Goal: Task Accomplishment & Management: Use online tool/utility

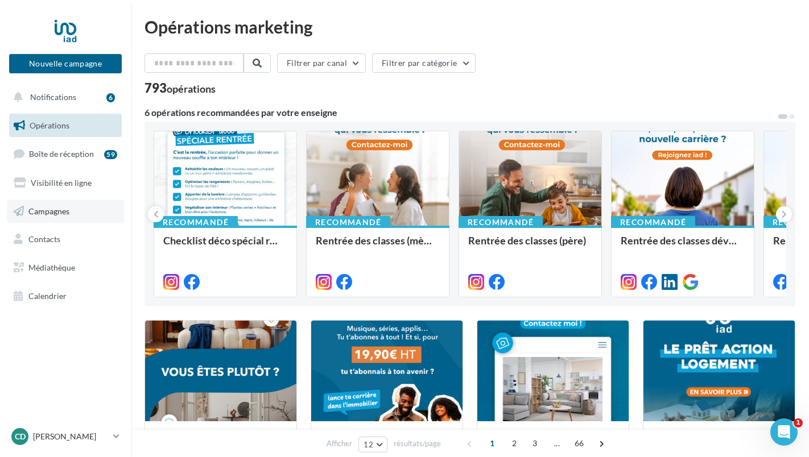
click at [60, 206] on span "Campagnes" at bounding box center [48, 211] width 41 height 10
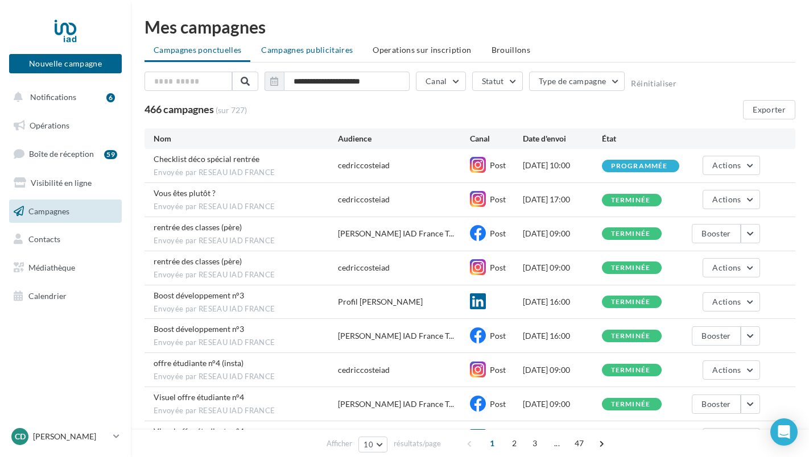
click at [323, 51] on span "Campagnes publicitaires" at bounding box center [307, 50] width 92 height 10
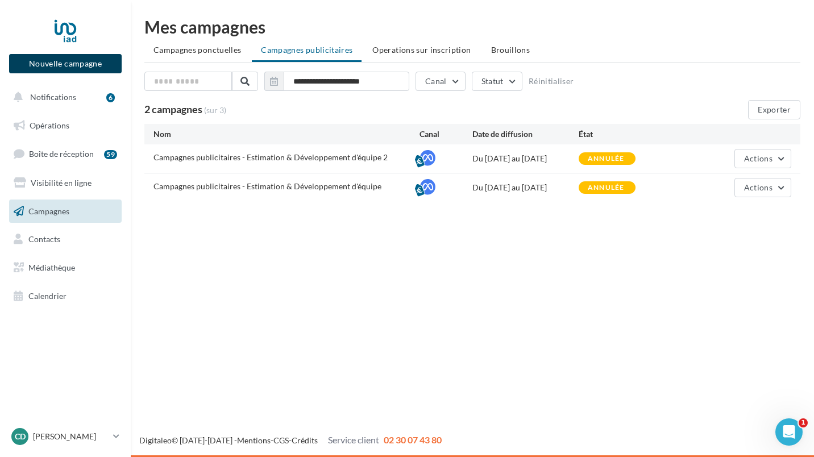
click at [93, 61] on button "Nouvelle campagne" at bounding box center [65, 63] width 113 height 19
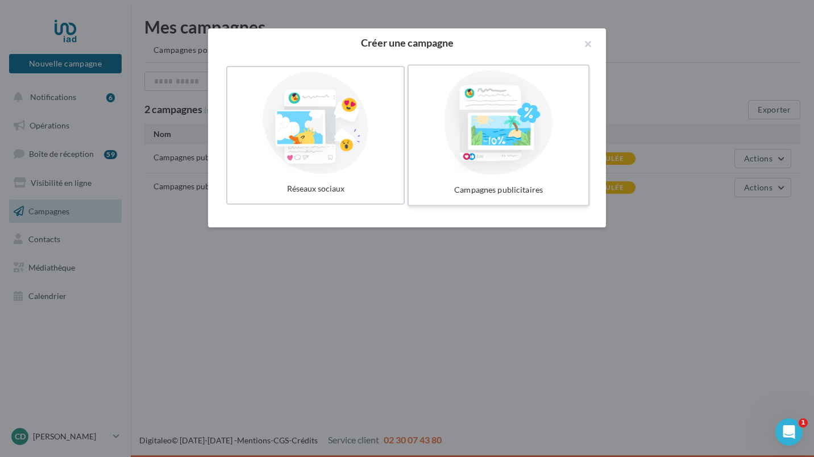
click at [516, 173] on div at bounding box center [498, 123] width 171 height 105
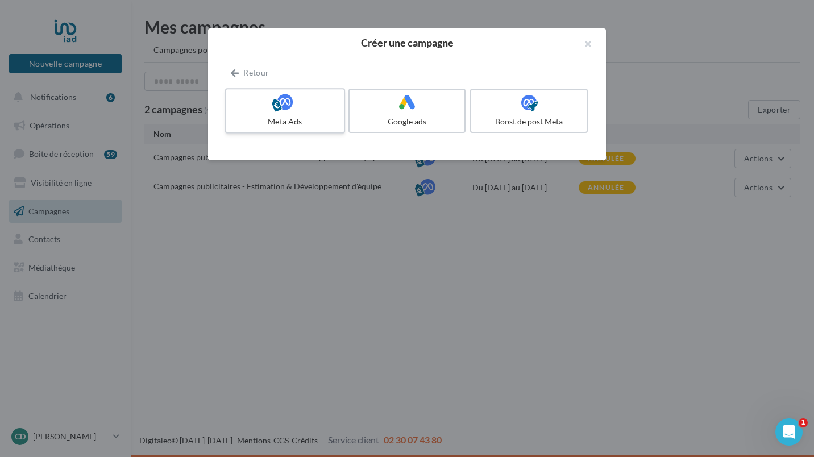
click at [295, 107] on div at bounding box center [285, 103] width 108 height 18
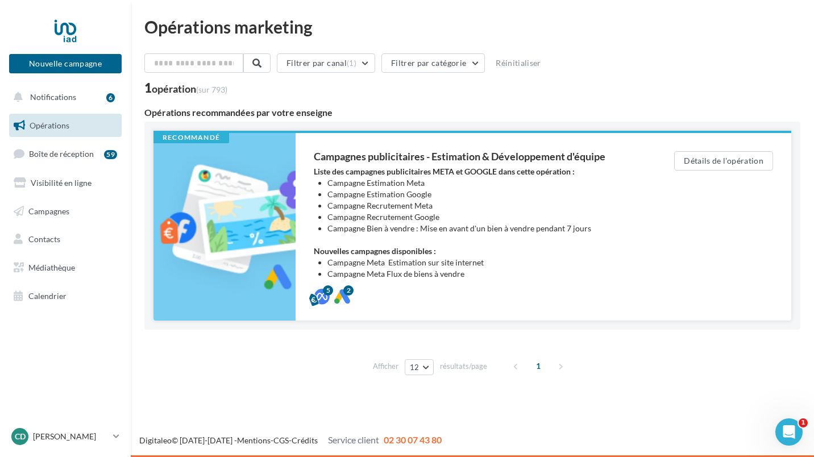
click at [365, 198] on li "Campagne Estimation Google" at bounding box center [478, 194] width 301 height 11
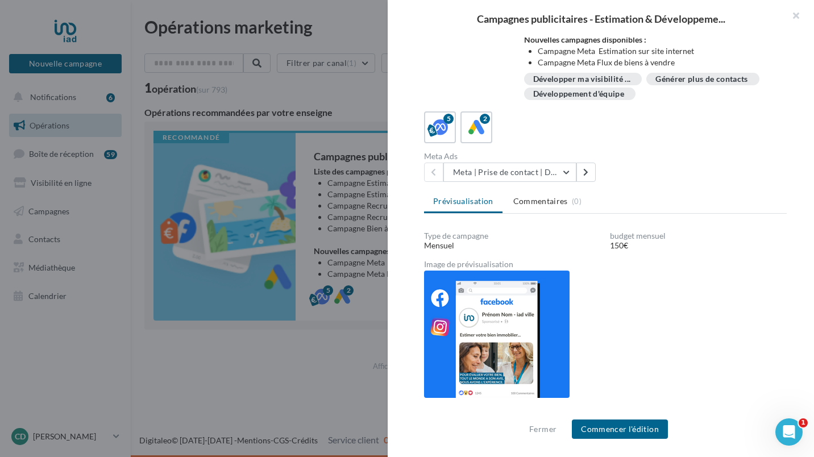
scroll to position [123, 0]
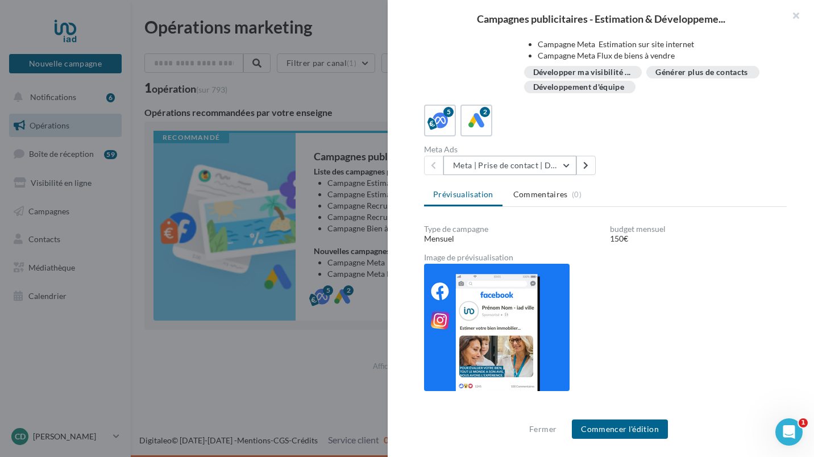
click at [569, 167] on button "Meta | Prise de contact | Demandes d'estimation" at bounding box center [510, 165] width 133 height 19
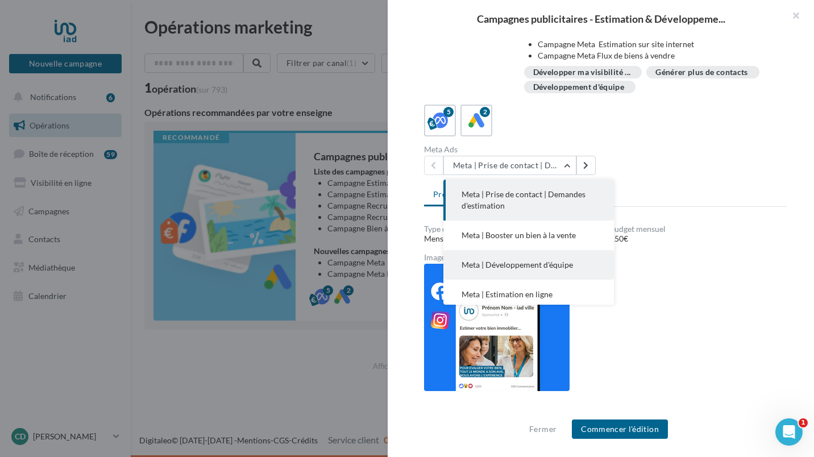
click at [539, 267] on span "Meta | Développement d'équipe" at bounding box center [517, 265] width 111 height 10
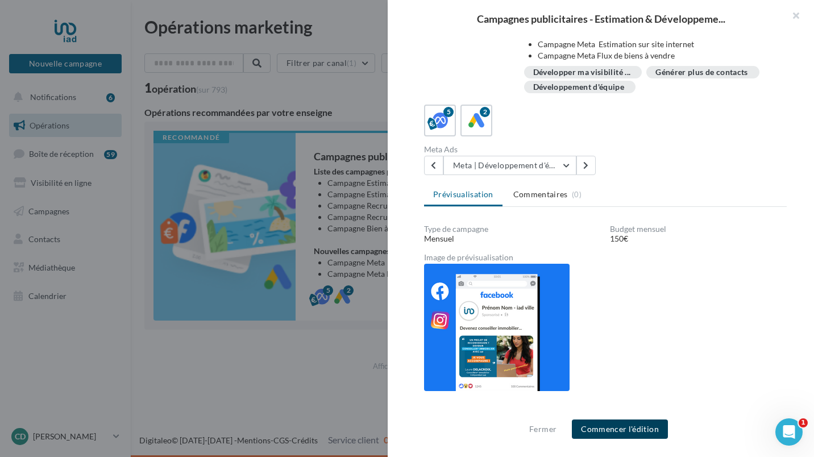
click at [612, 429] on button "Commencer l'édition" at bounding box center [620, 429] width 96 height 19
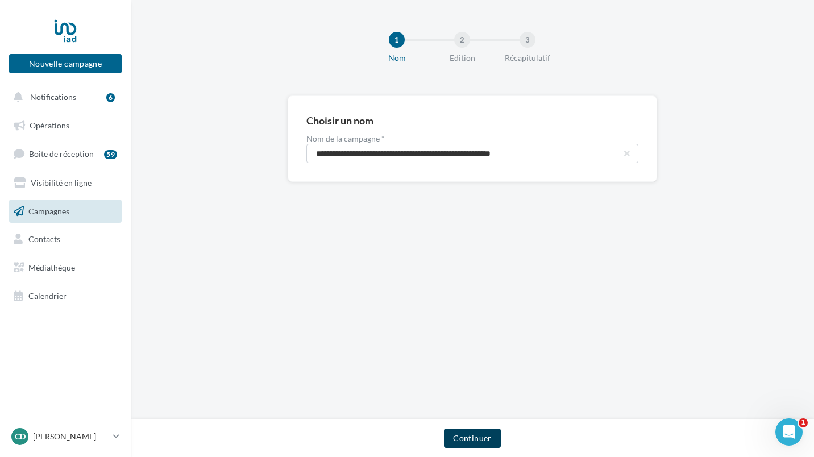
click at [485, 436] on button "Continuer" at bounding box center [472, 438] width 56 height 19
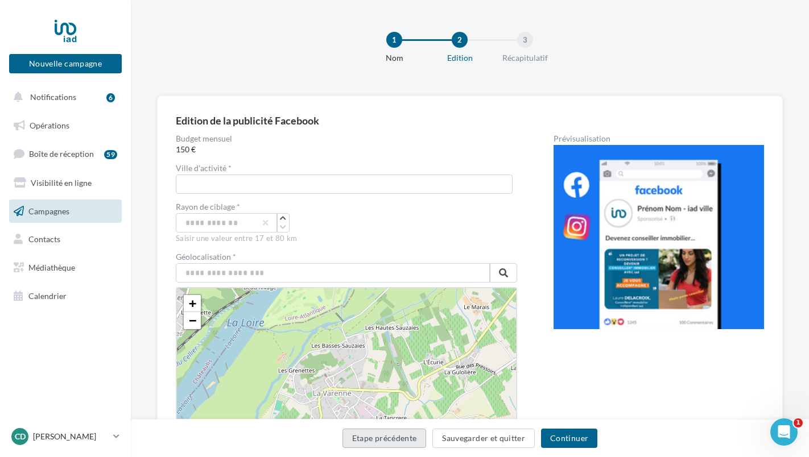
click at [399, 441] on button "Etape précédente" at bounding box center [384, 438] width 84 height 19
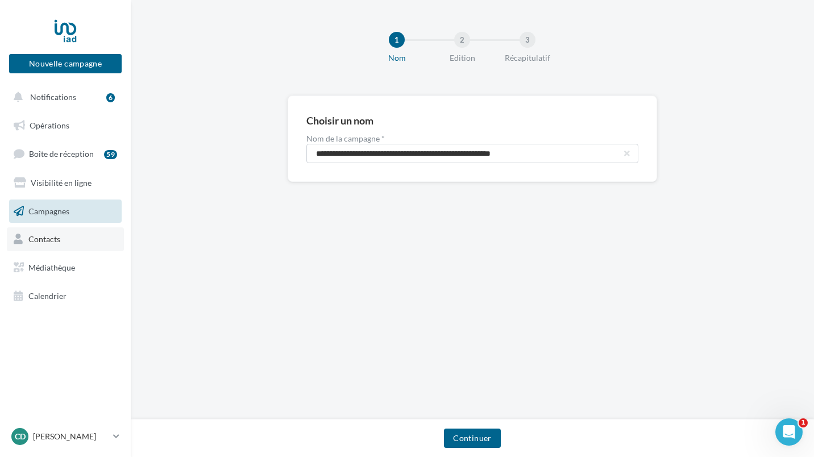
click at [68, 239] on link "Contacts" at bounding box center [65, 239] width 117 height 24
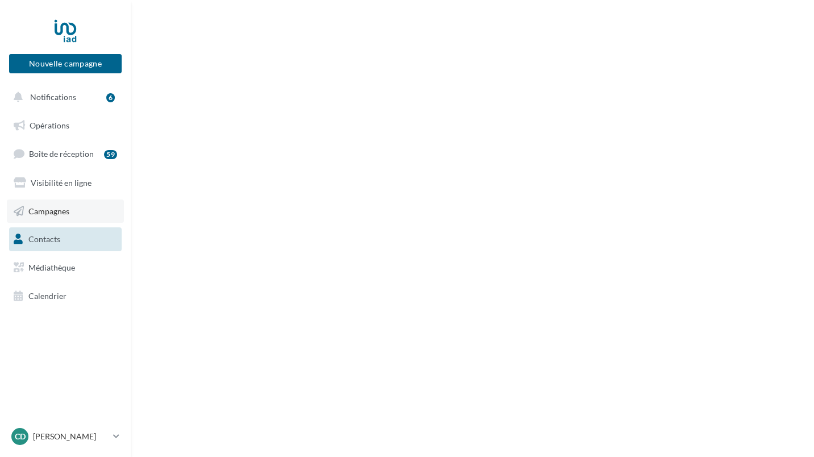
click at [70, 214] on link "Campagnes" at bounding box center [65, 212] width 117 height 24
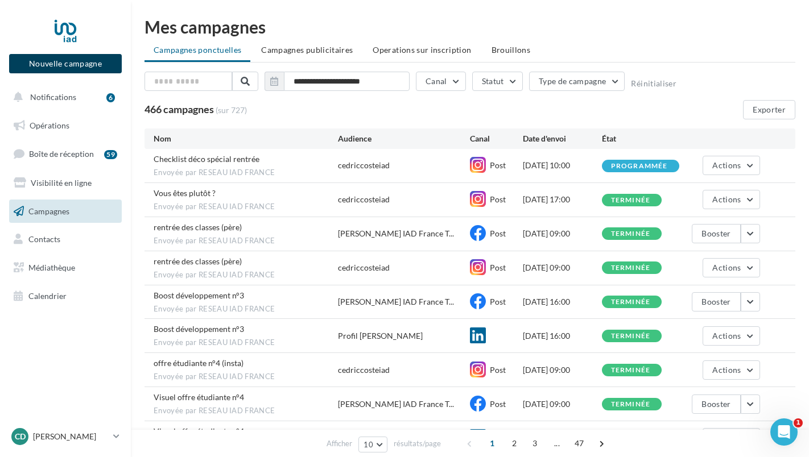
click at [95, 72] on button "Nouvelle campagne" at bounding box center [65, 63] width 113 height 19
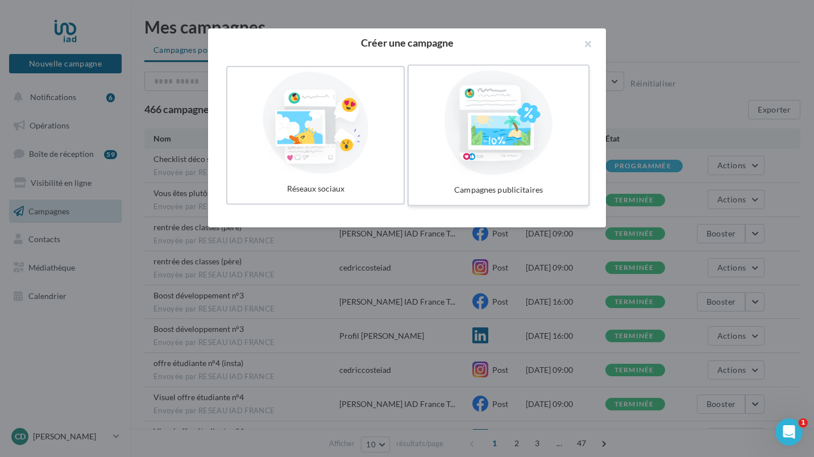
click at [481, 177] on label "Campagnes publicitaires" at bounding box center [499, 136] width 182 height 142
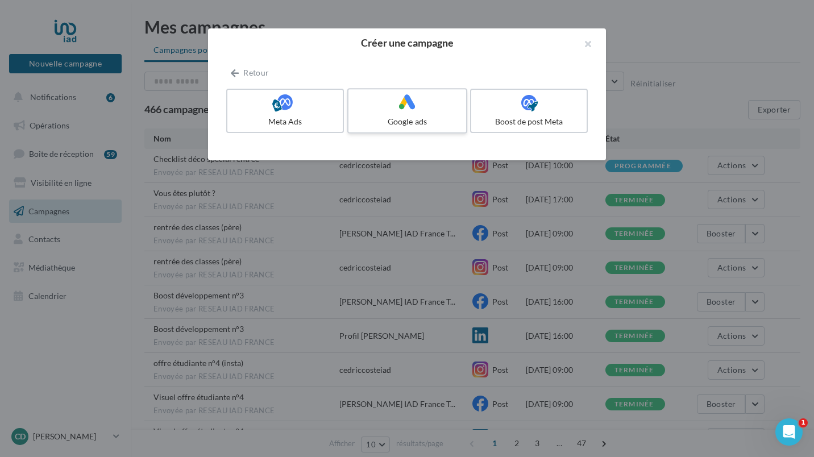
click at [394, 124] on div "Google ads" at bounding box center [407, 121] width 108 height 11
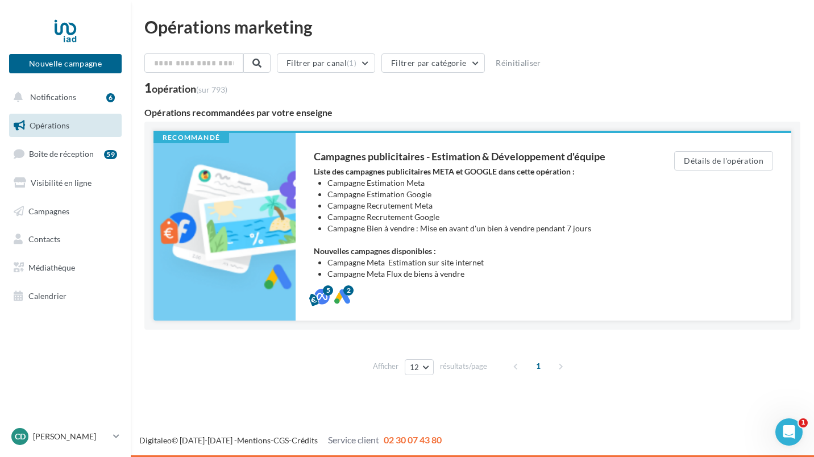
click at [600, 214] on li "Campagne Recrutement Google" at bounding box center [478, 217] width 301 height 11
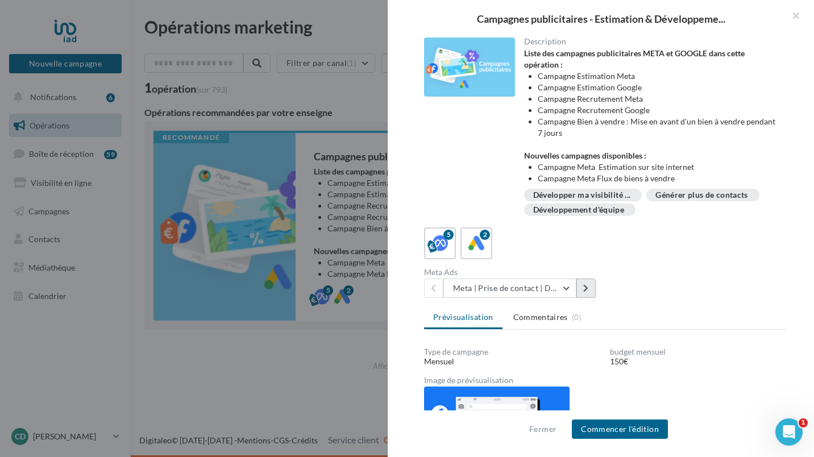
click at [586, 288] on icon at bounding box center [585, 288] width 5 height 8
click at [570, 289] on button "Meta | Booster un bien à la vente" at bounding box center [510, 288] width 133 height 19
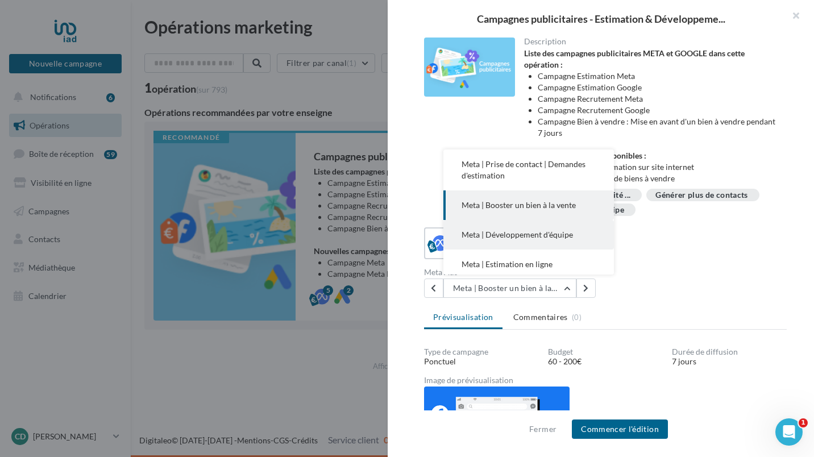
click at [570, 238] on span "Meta | Développement d'équipe" at bounding box center [517, 235] width 111 height 10
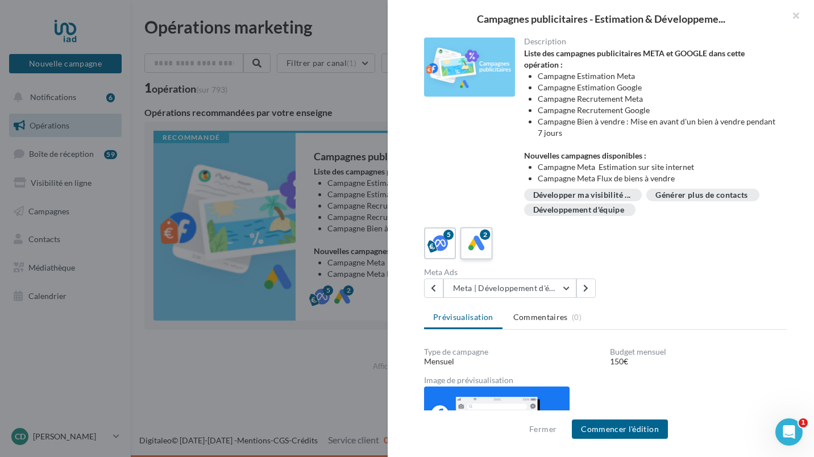
click at [481, 246] on icon at bounding box center [477, 243] width 16 height 16
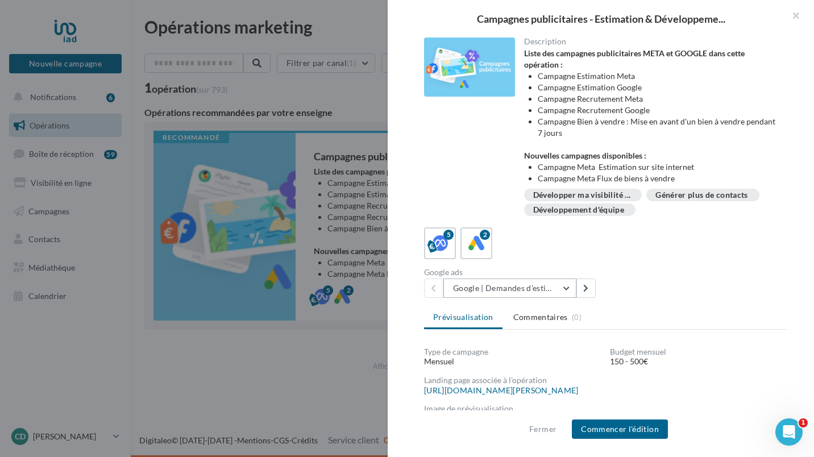
click at [568, 286] on button "Google | Demandes d'estimation" at bounding box center [510, 288] width 133 height 19
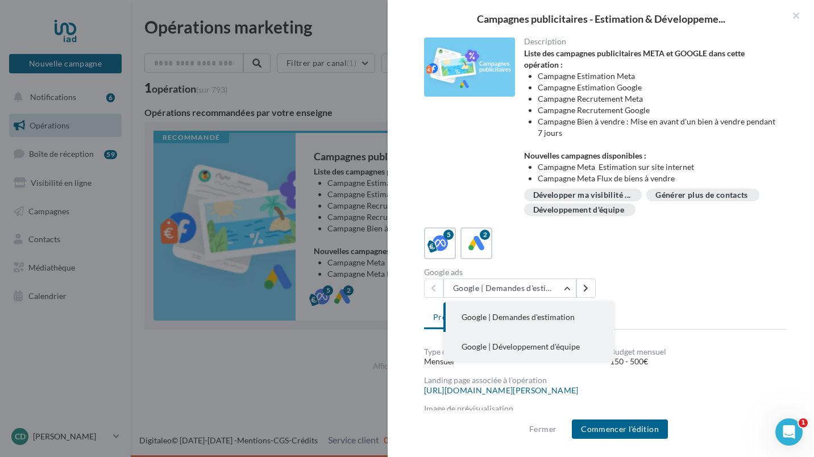
click at [525, 348] on span "Google | Développement d'équipe" at bounding box center [521, 347] width 118 height 10
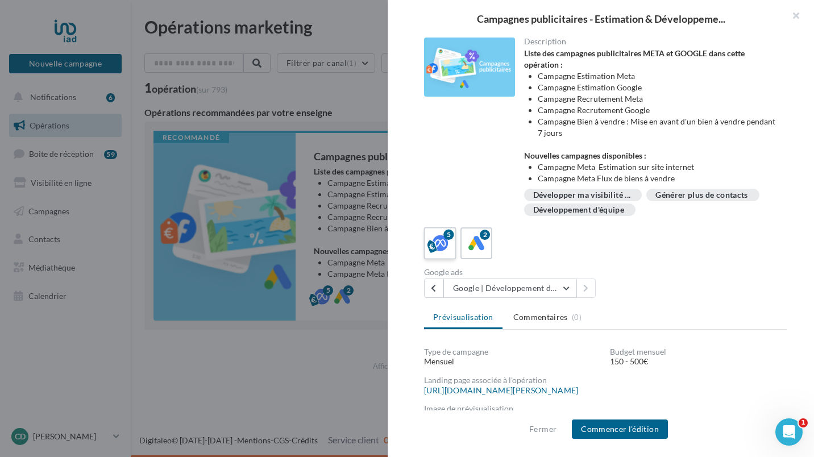
click at [434, 237] on icon at bounding box center [440, 243] width 16 height 16
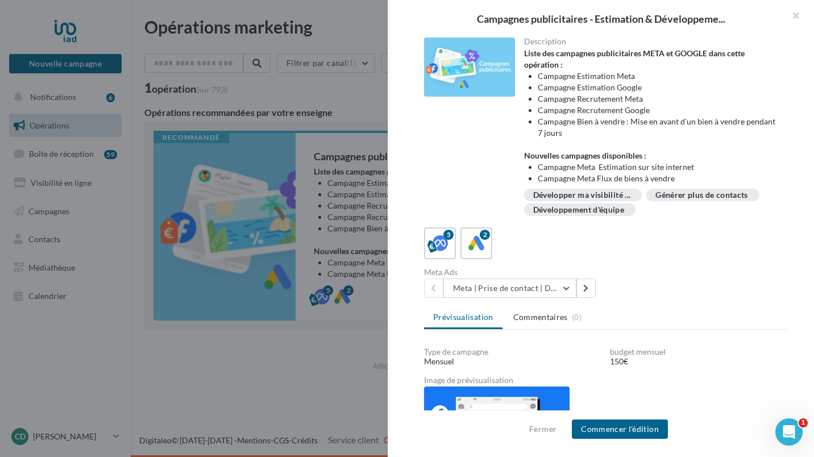
scroll to position [123, 0]
